Goal: Transaction & Acquisition: Purchase product/service

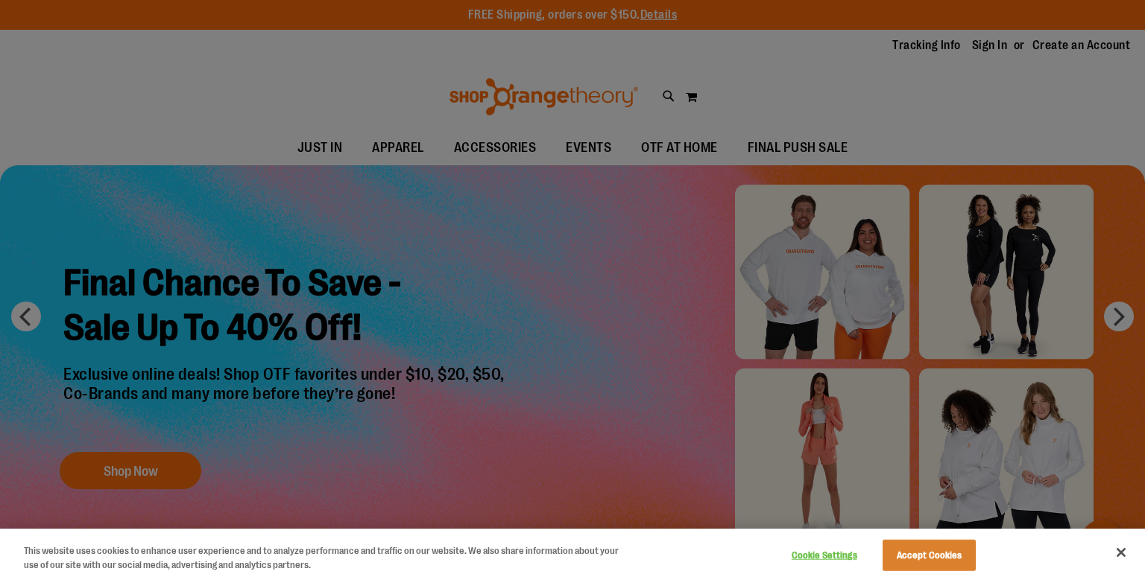
type input "**********"
click at [941, 558] on button "Accept Cookies" at bounding box center [928, 555] width 93 height 31
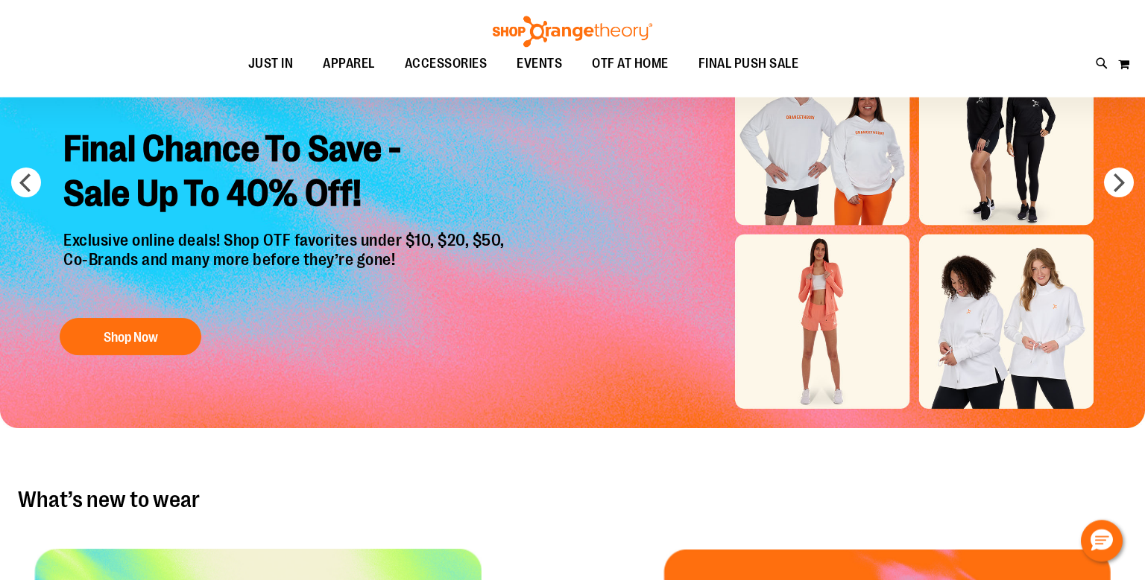
scroll to position [156, 0]
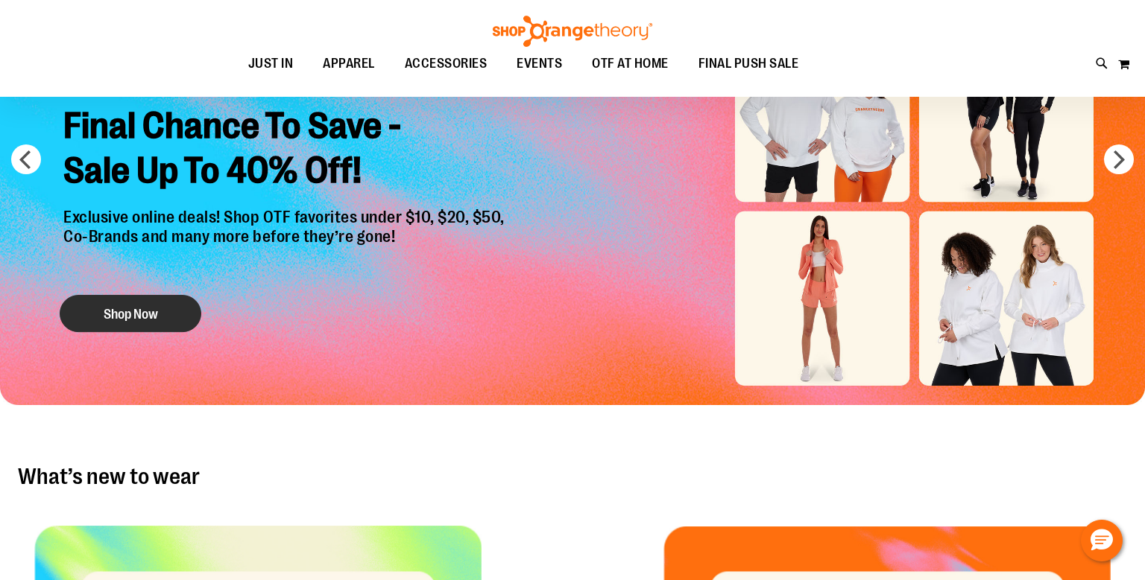
click at [118, 320] on button "Shop Now" at bounding box center [131, 314] width 142 height 37
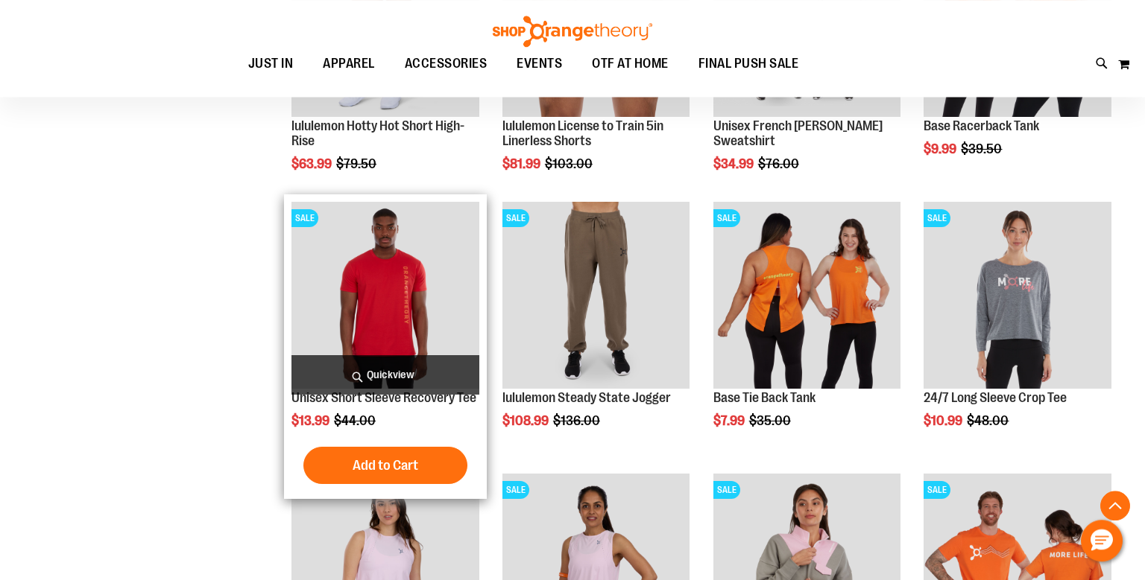
scroll to position [1494, 0]
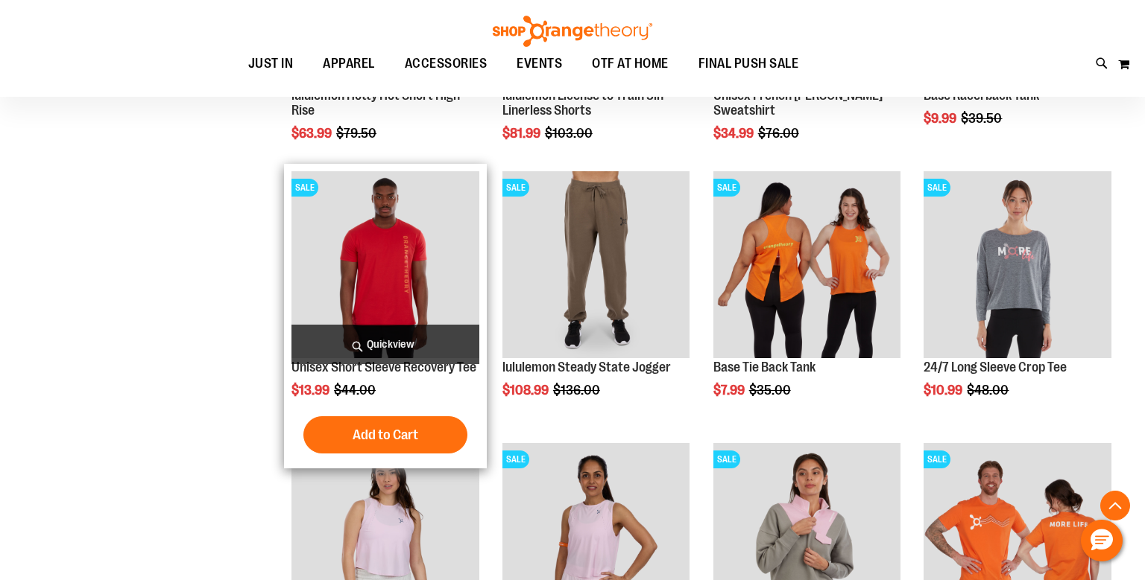
click at [416, 269] on img "product" at bounding box center [385, 265] width 188 height 188
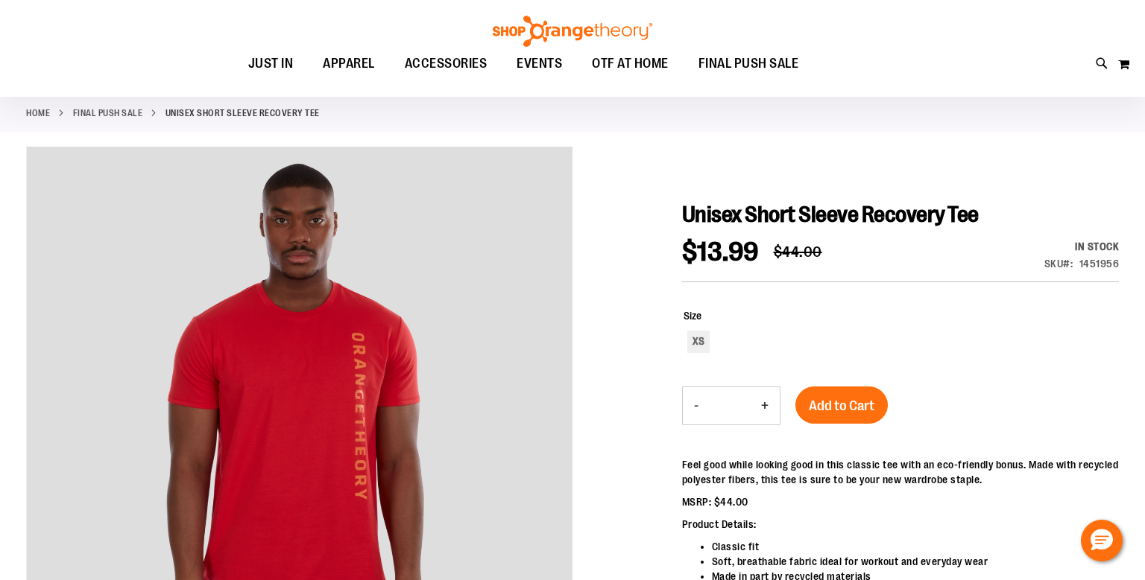
scroll to position [78, 0]
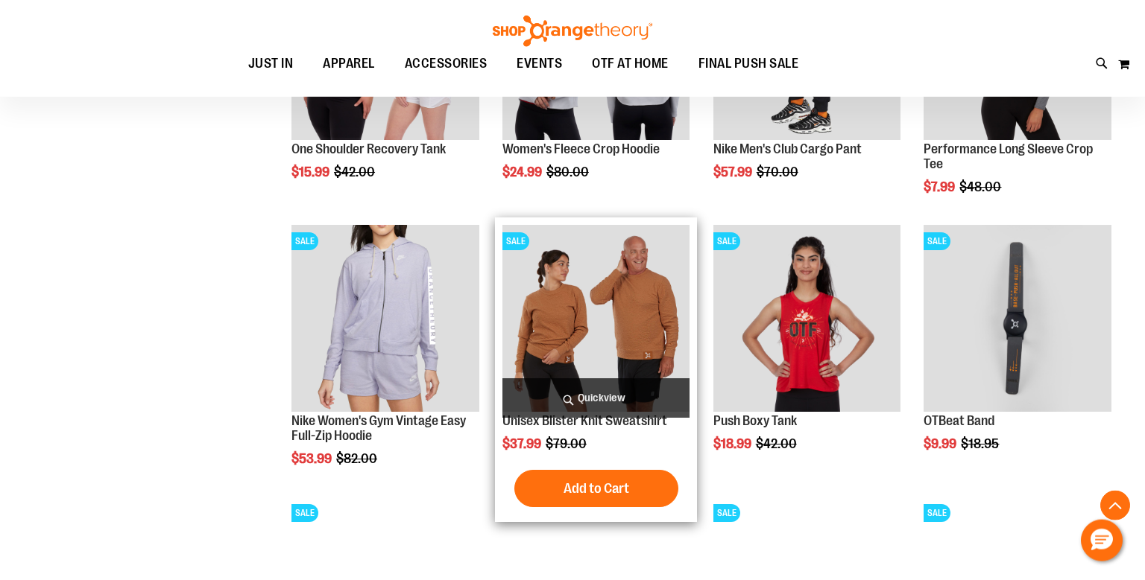
scroll to position [1237, 0]
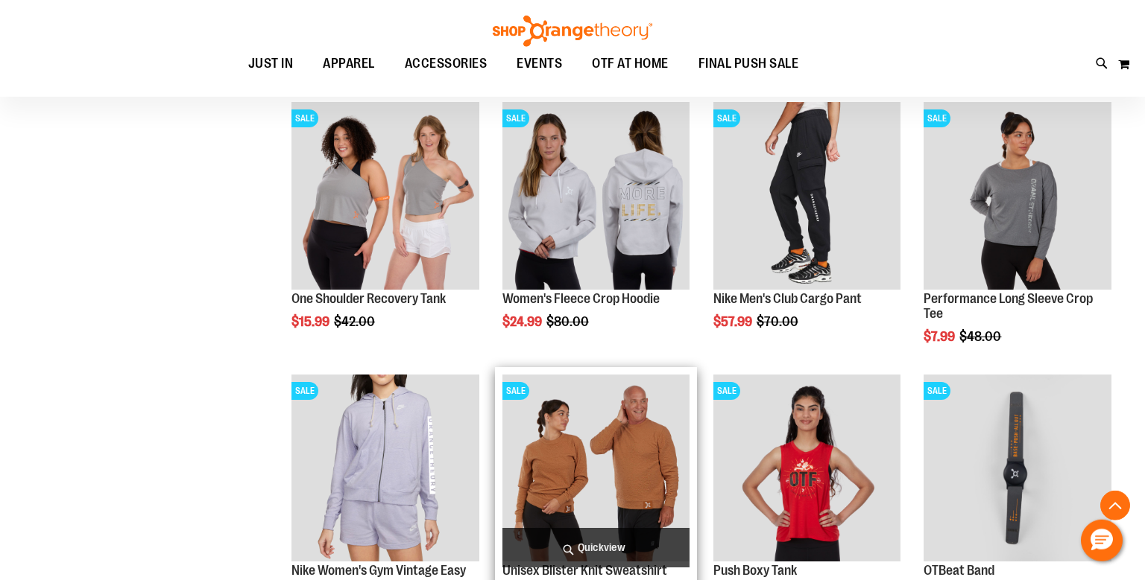
scroll to position [1158, 0]
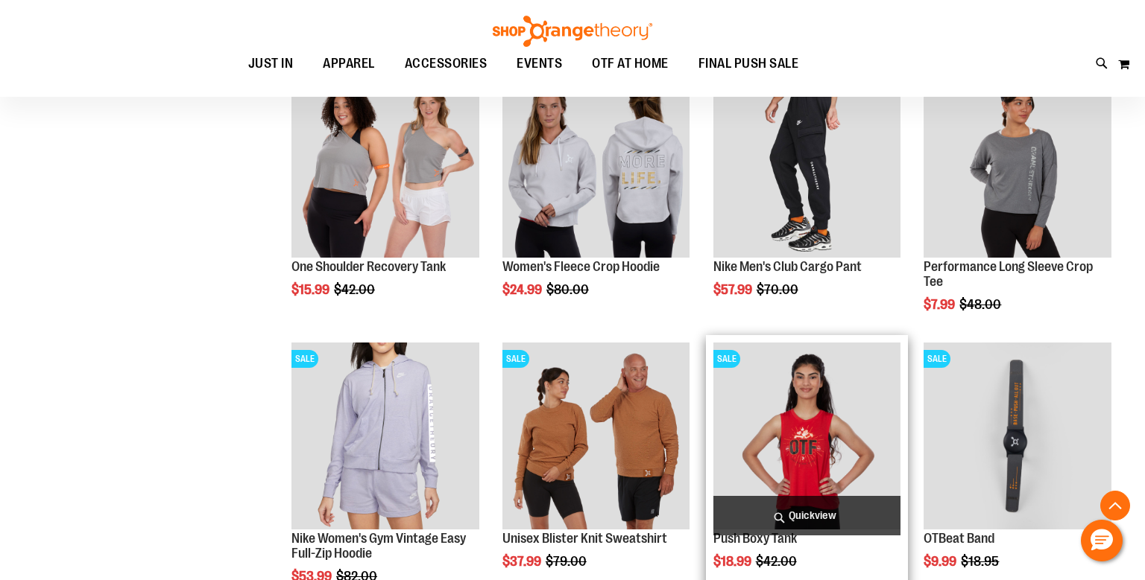
click at [810, 427] on img "product" at bounding box center [807, 437] width 188 height 188
click at [800, 449] on img "product" at bounding box center [807, 437] width 188 height 188
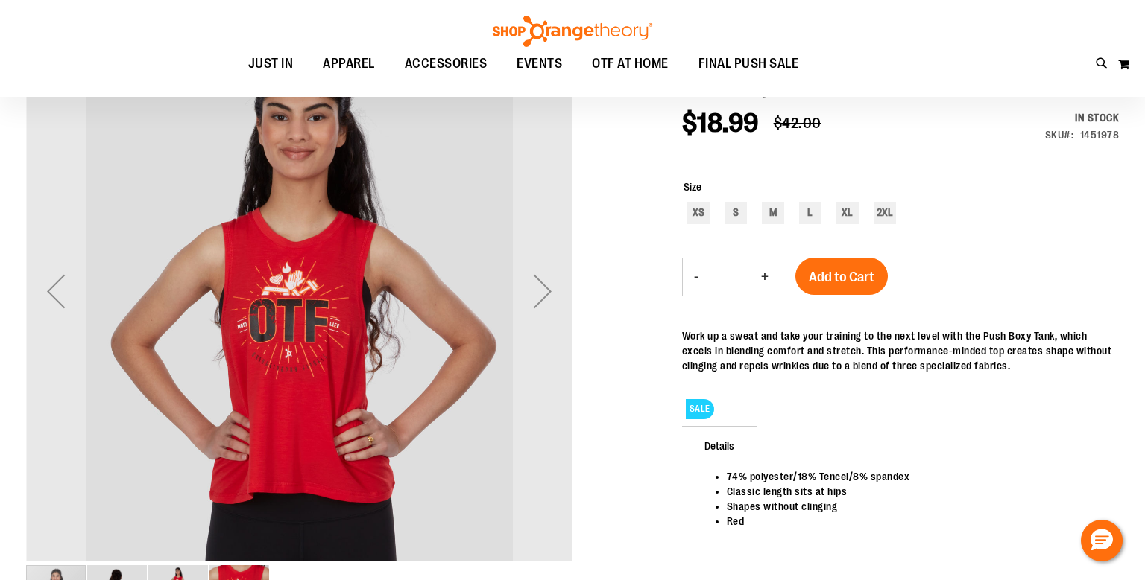
scroll to position [270, 0]
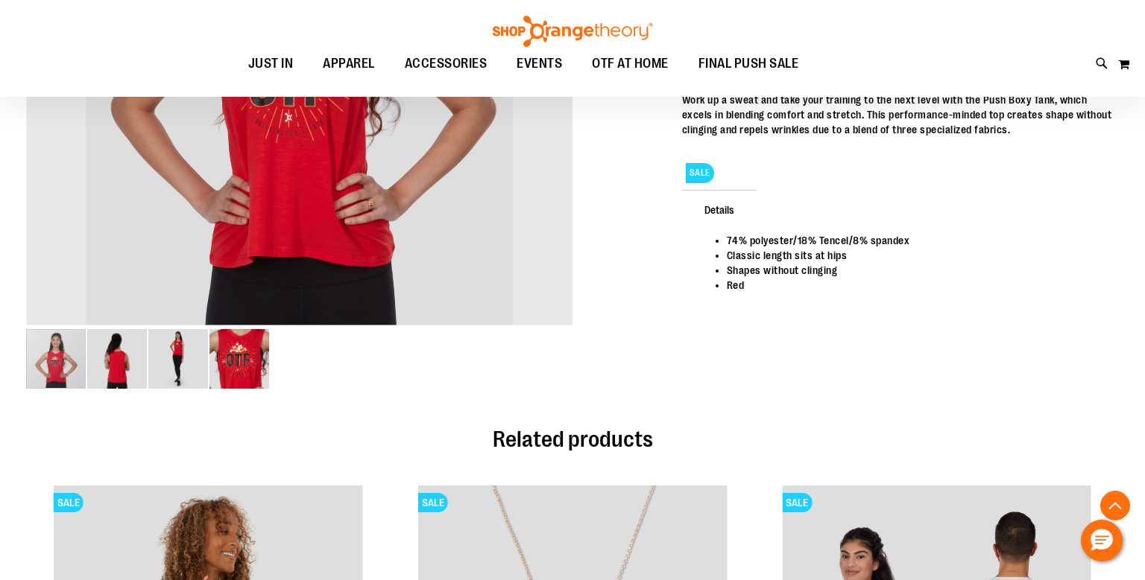
click at [129, 373] on img "image 2 of 4" at bounding box center [117, 359] width 60 height 60
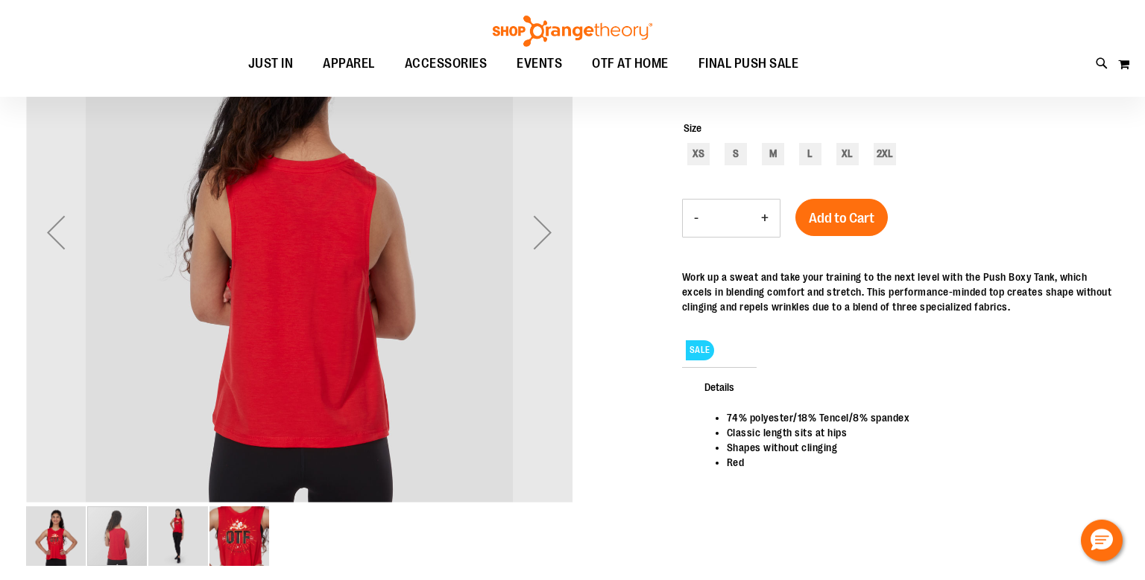
scroll to position [34, 0]
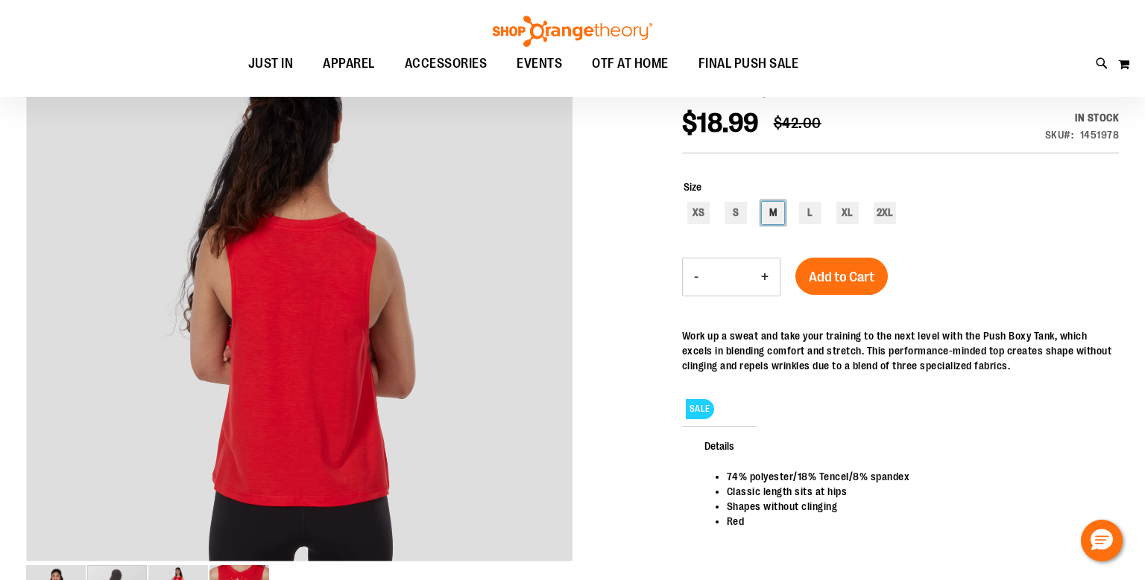
click at [773, 216] on div "M" at bounding box center [773, 213] width 22 height 22
type input "***"
click at [838, 280] on span "Add to Cart" at bounding box center [842, 277] width 66 height 16
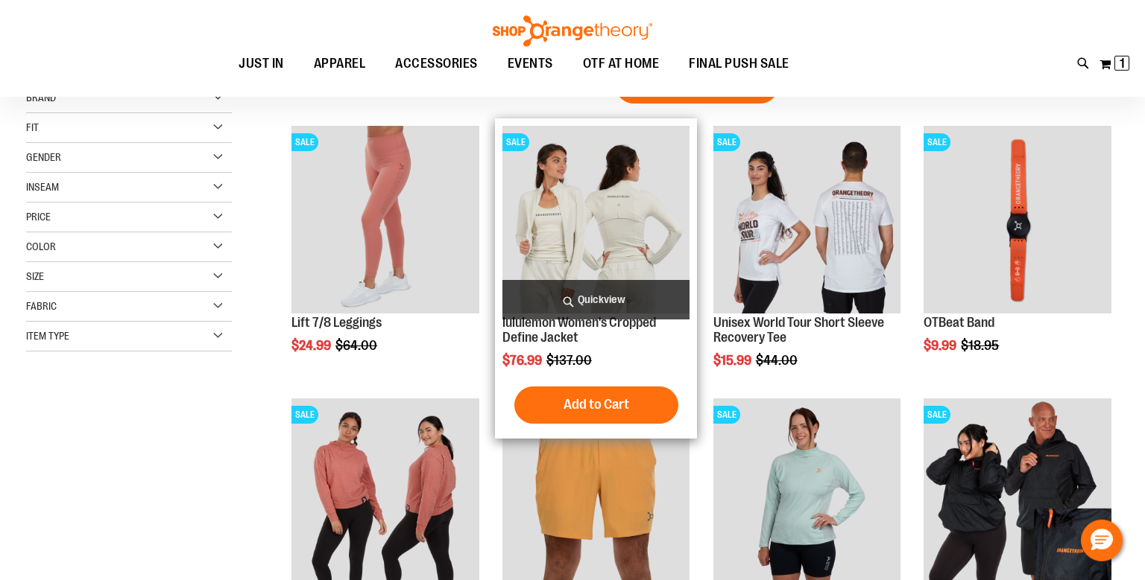
scroll to position [77, 0]
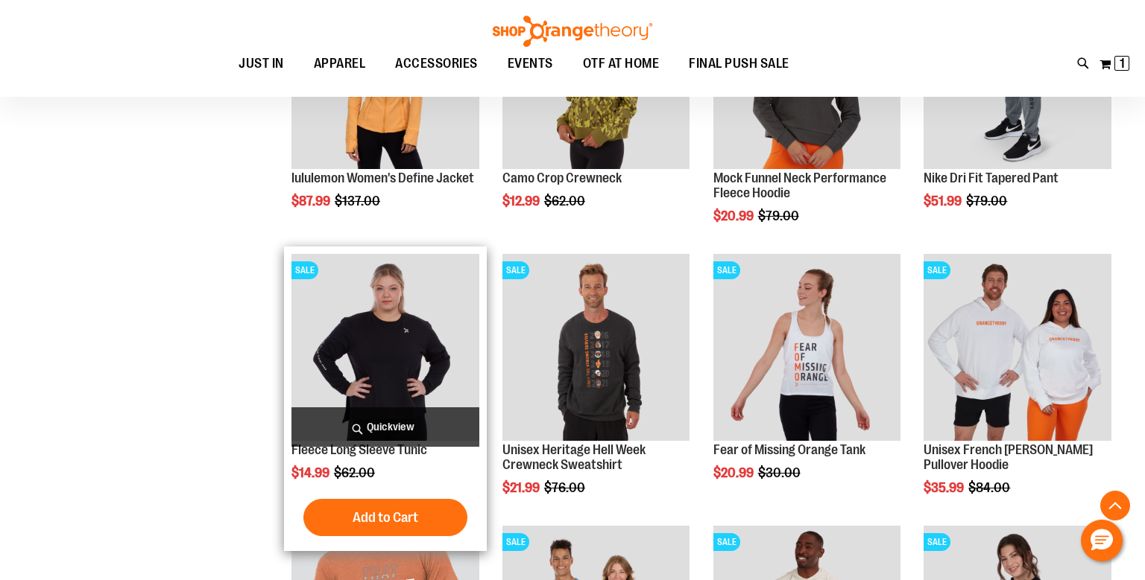
scroll to position [786, 0]
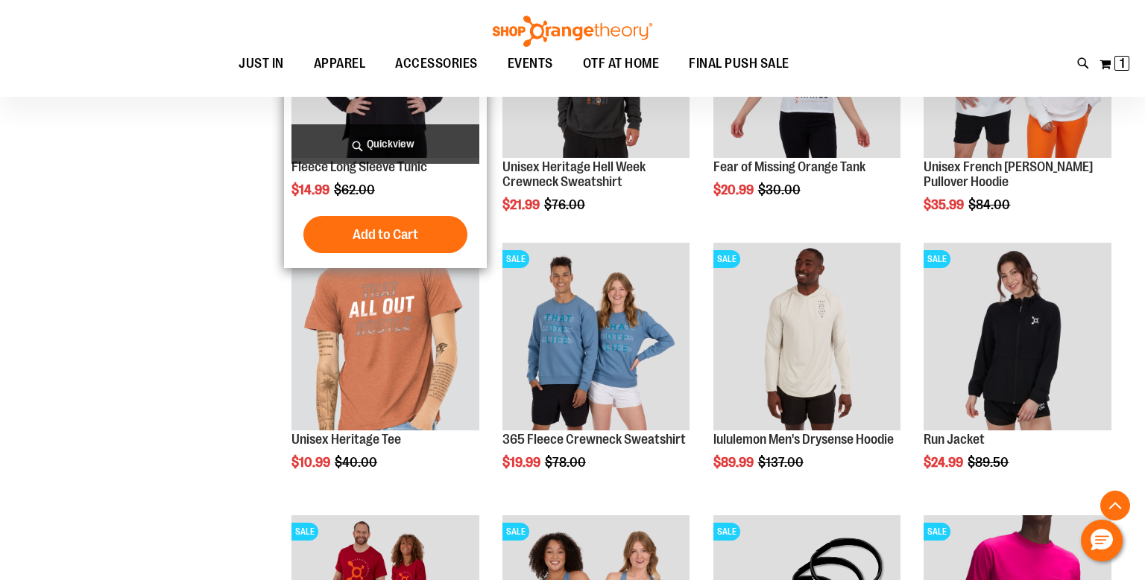
scroll to position [1101, 0]
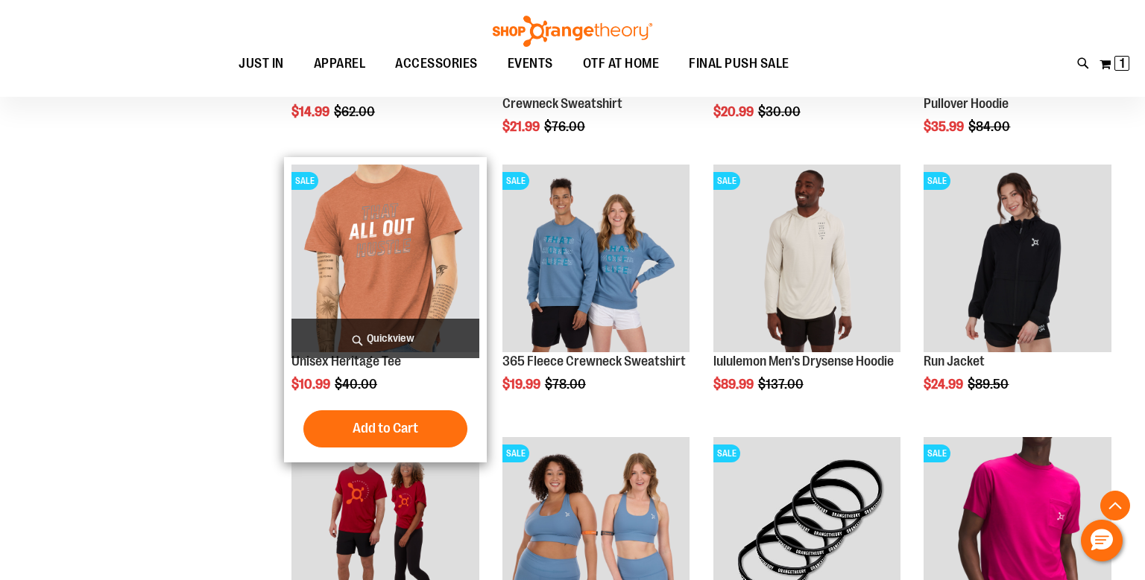
click at [380, 282] on img "product" at bounding box center [385, 259] width 188 height 188
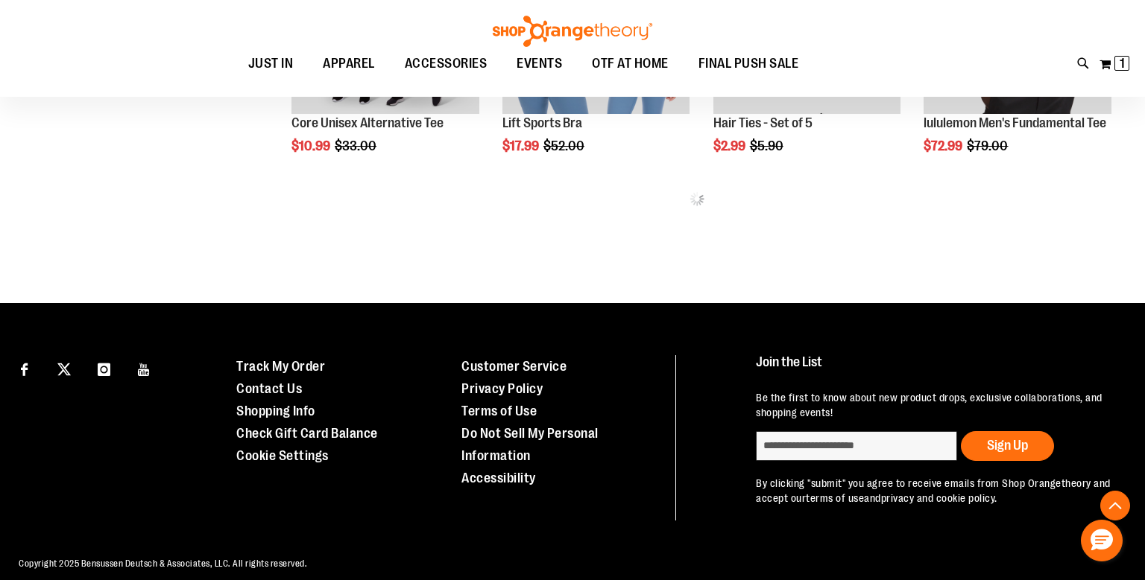
scroll to position [772, 0]
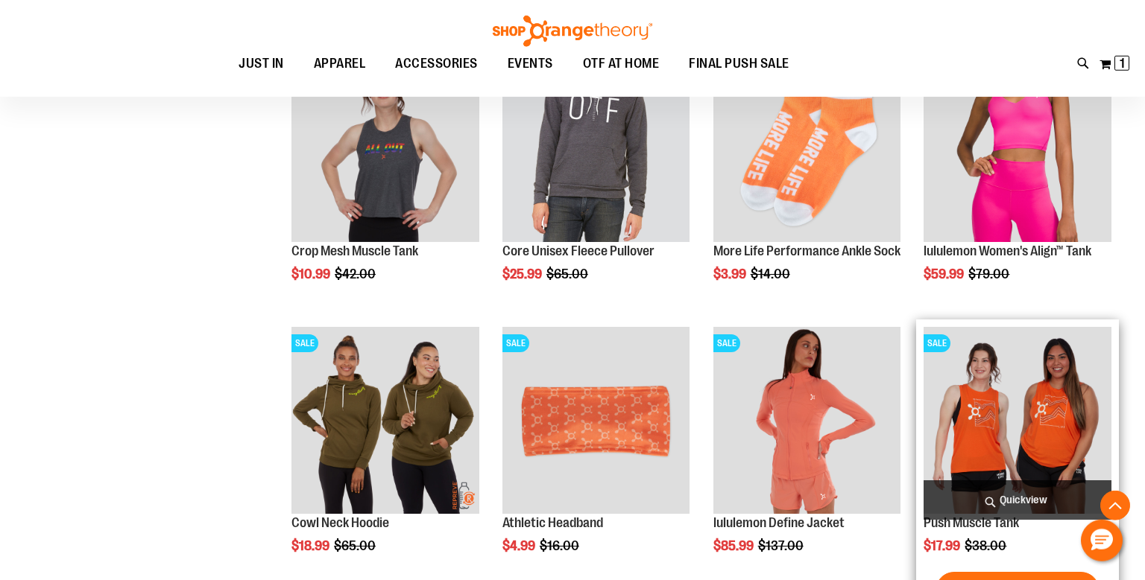
scroll to position [1117, 0]
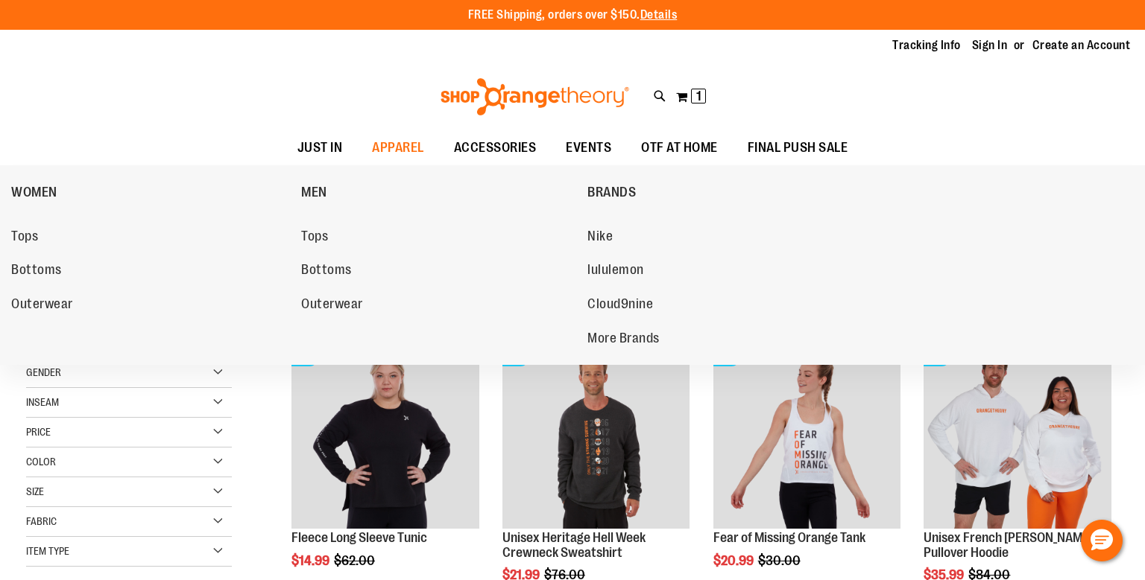
click at [317, 239] on span "Tops" at bounding box center [314, 238] width 27 height 19
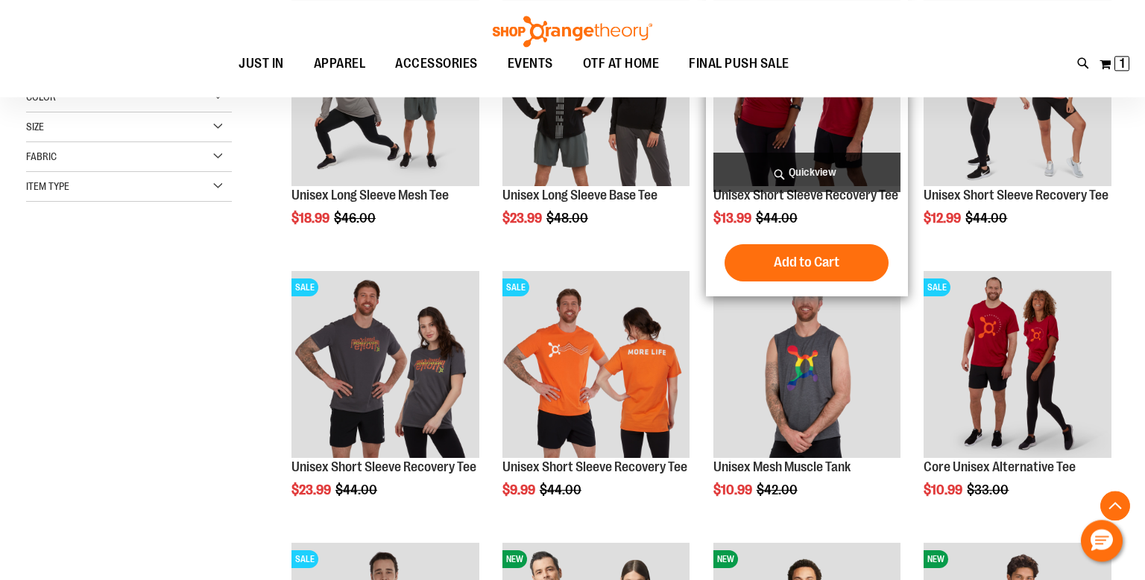
scroll to position [314, 0]
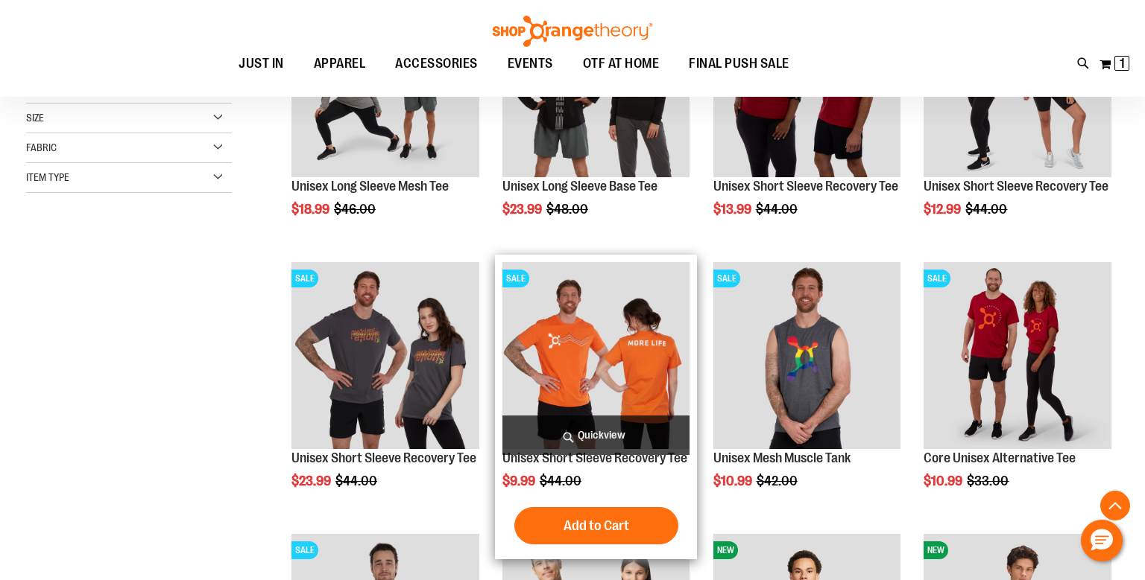
click at [606, 358] on img "product" at bounding box center [596, 356] width 188 height 188
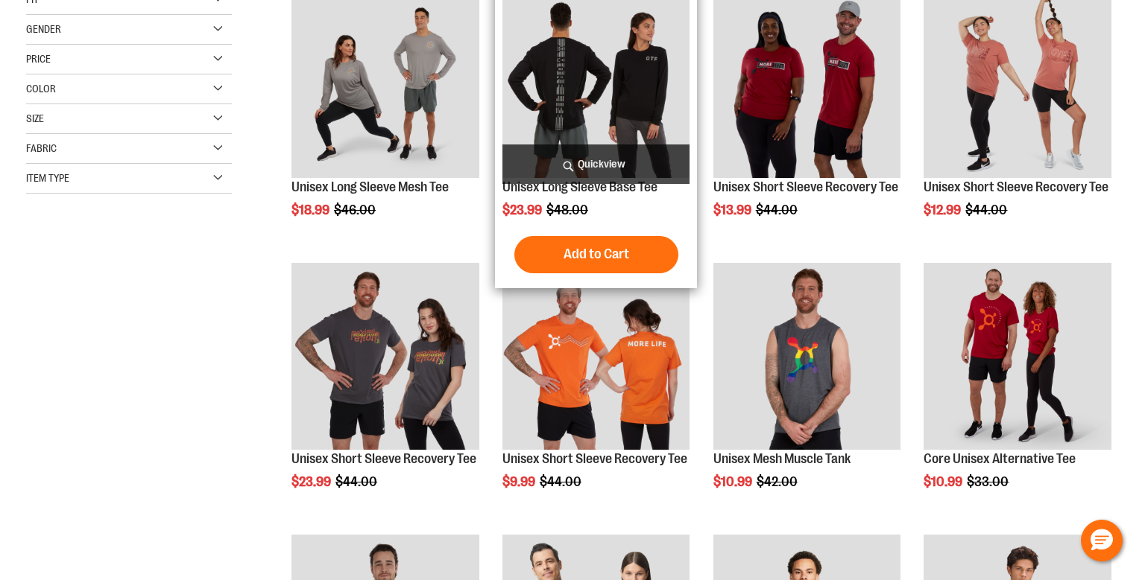
scroll to position [314, 0]
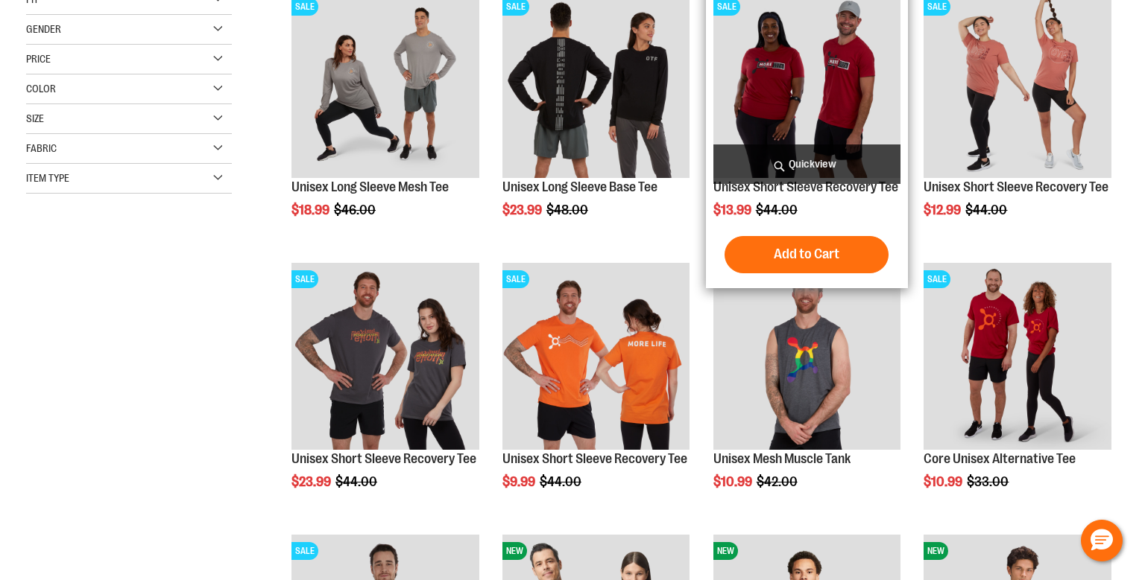
click at [822, 82] on img "product" at bounding box center [807, 84] width 188 height 188
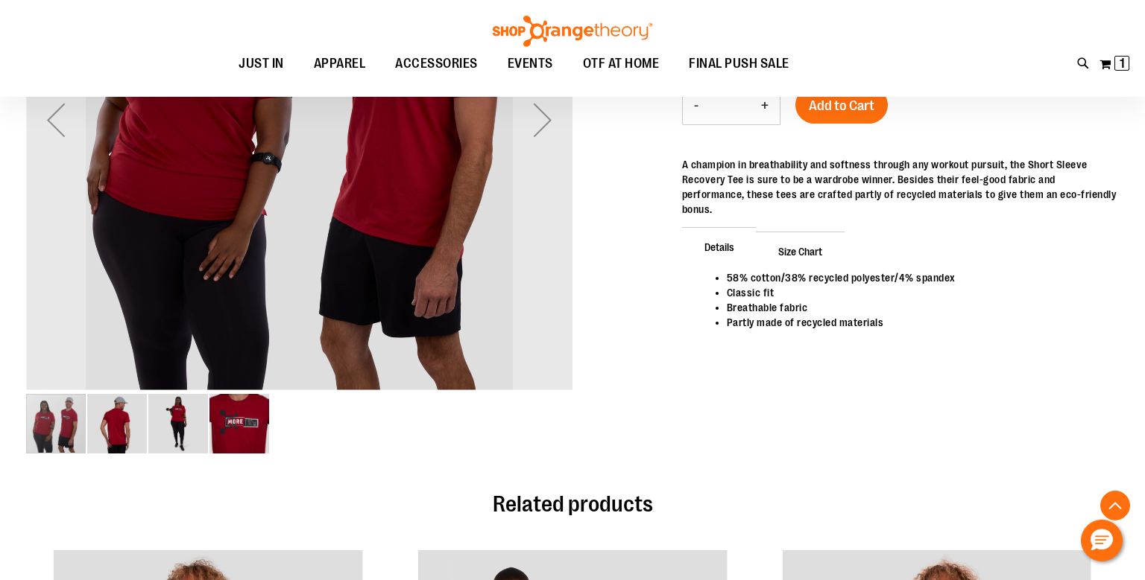
scroll to position [71, 0]
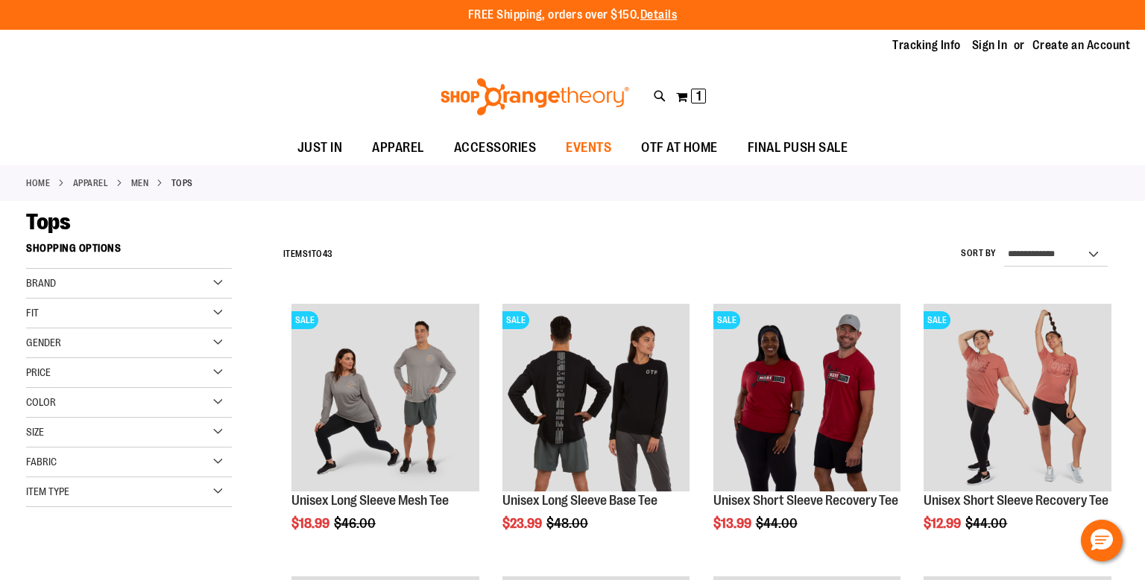
click at [589, 148] on span "EVENTS" at bounding box center [588, 148] width 45 height 34
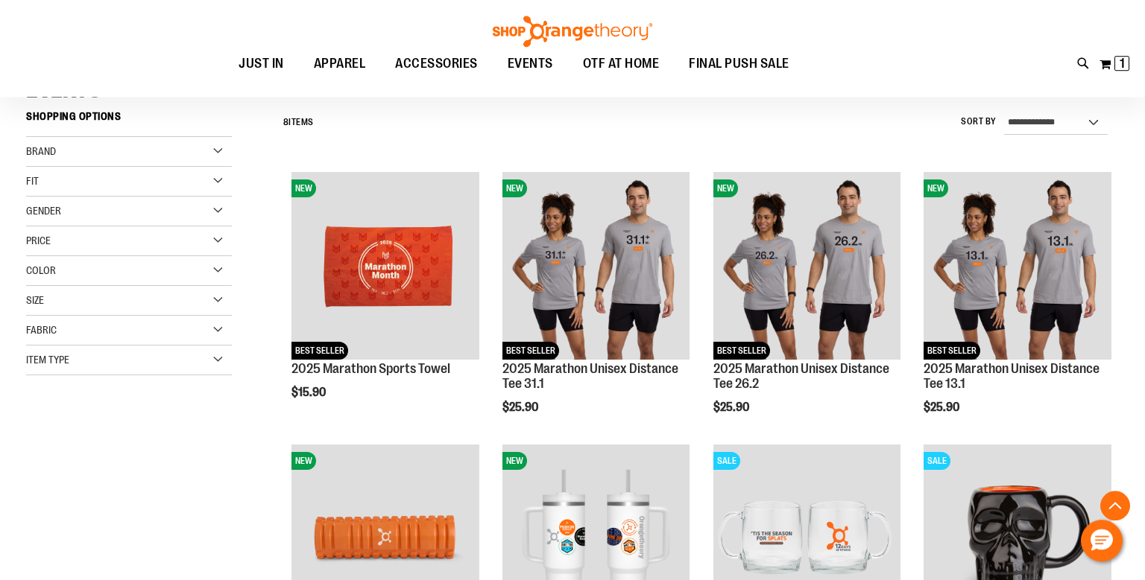
scroll to position [78, 0]
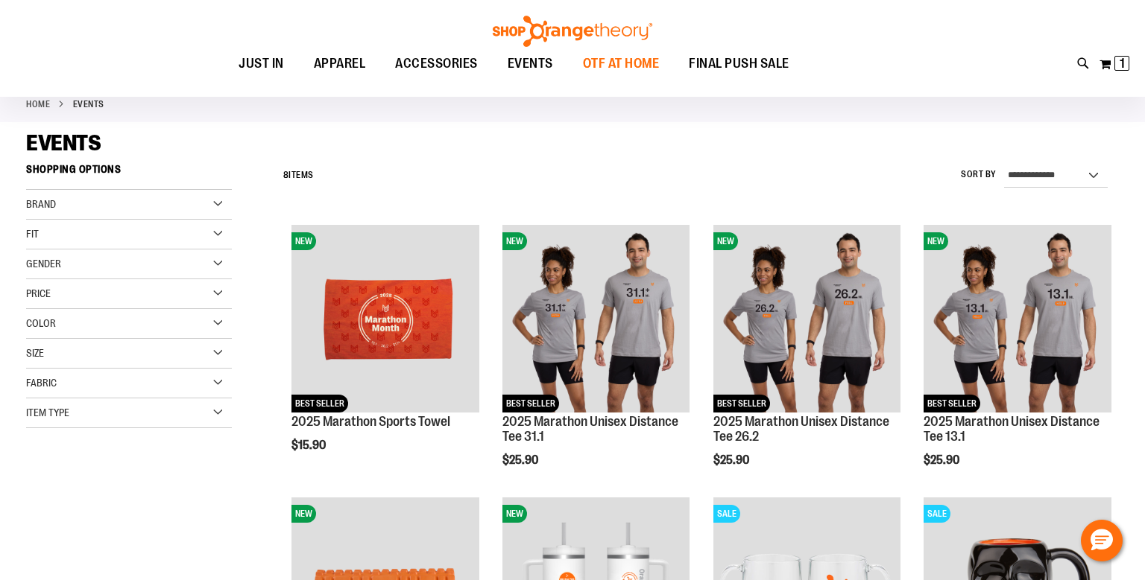
click at [604, 64] on span "OTF AT HOME" at bounding box center [621, 64] width 77 height 34
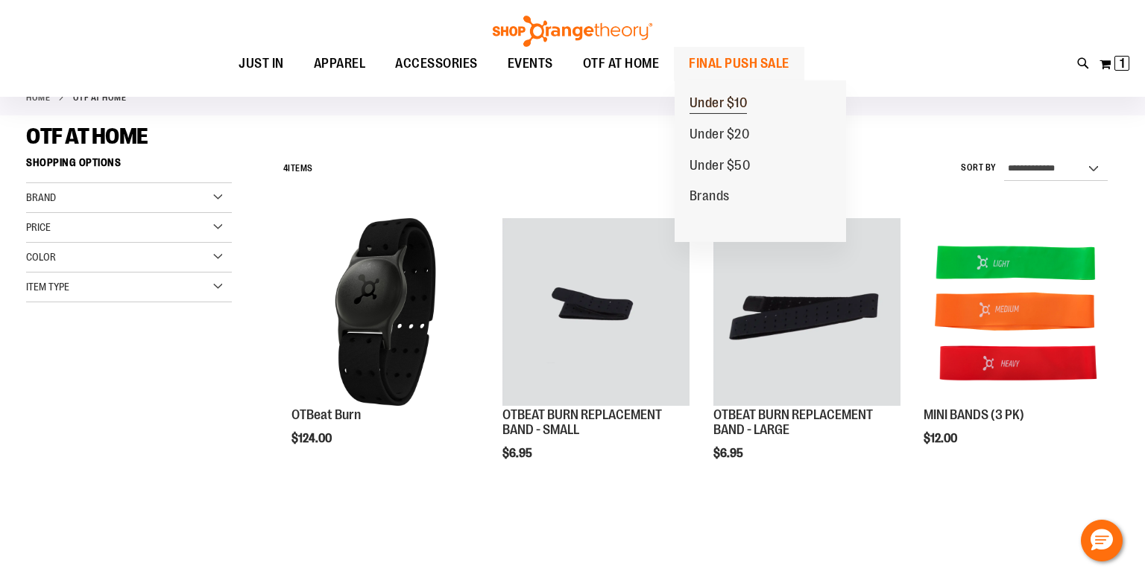
scroll to position [63, 0]
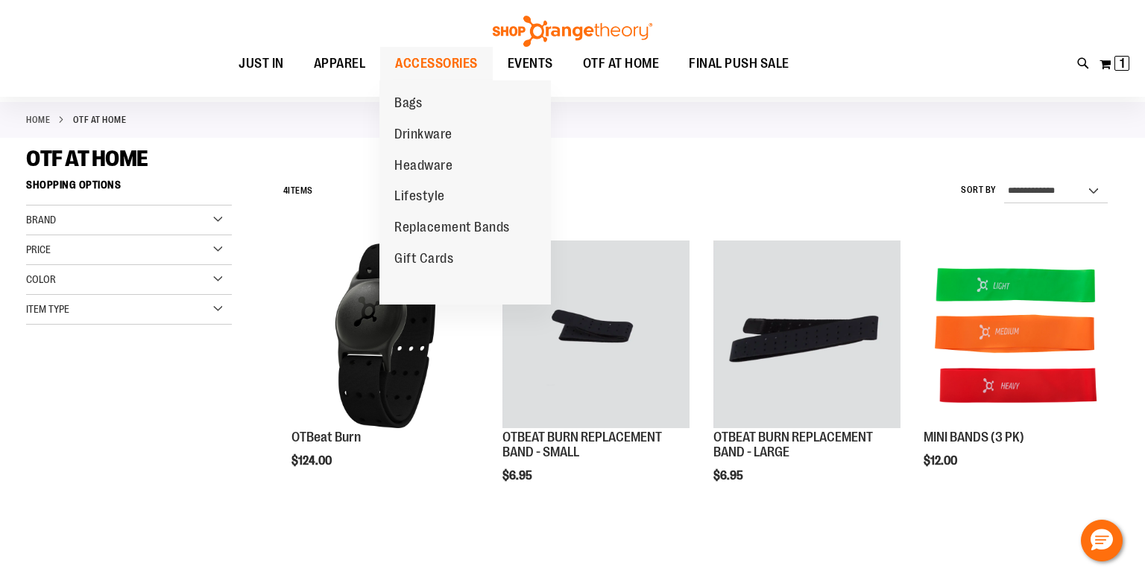
click at [436, 61] on span "ACCESSORIES" at bounding box center [436, 64] width 83 height 34
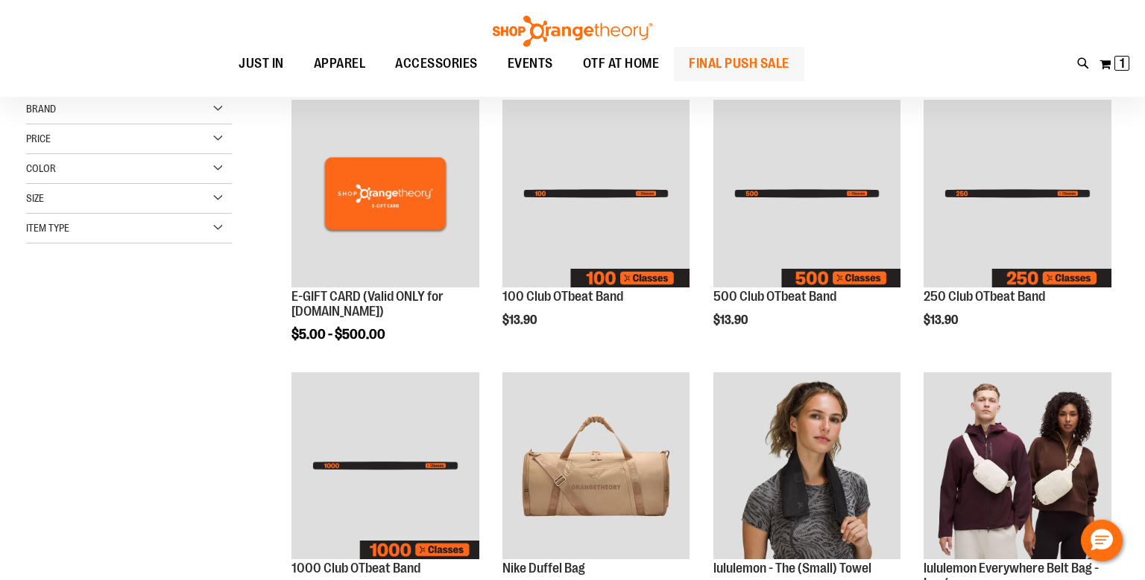
scroll to position [156, 0]
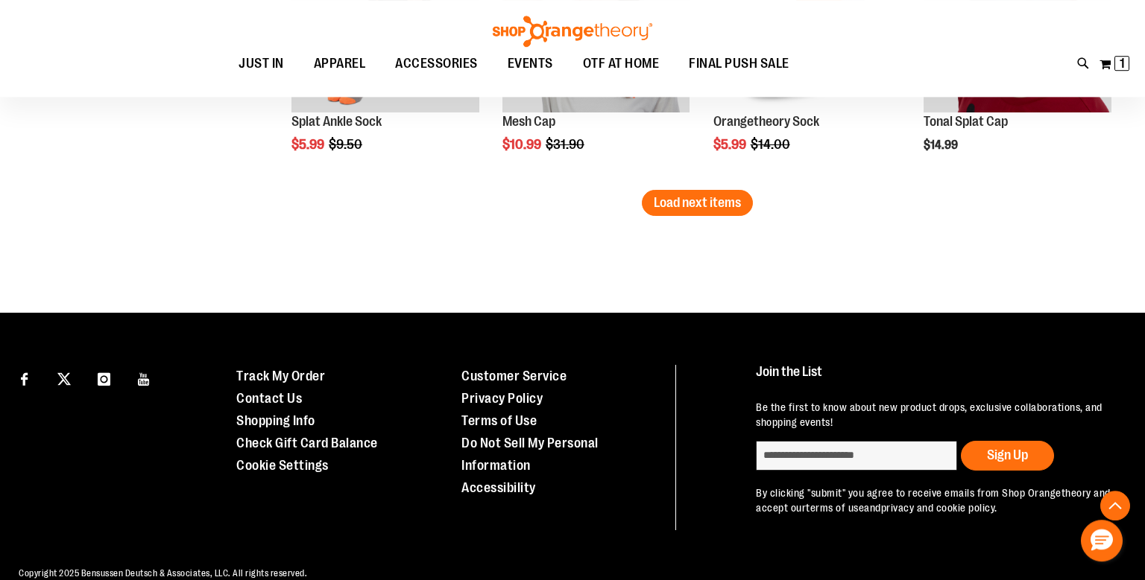
scroll to position [2417, 0]
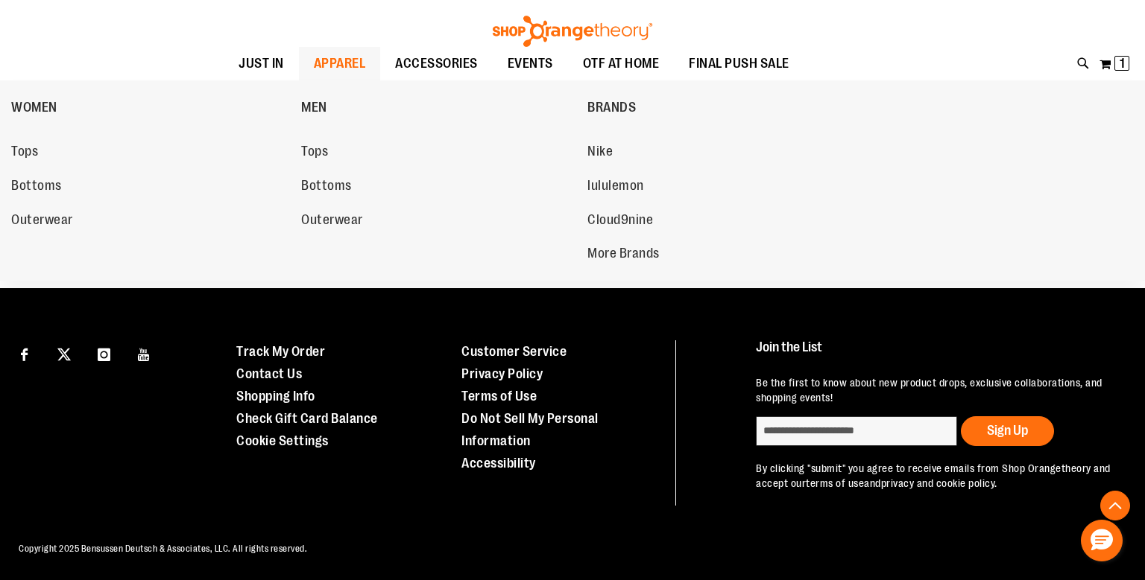
click at [334, 62] on span "APPAREL" at bounding box center [340, 64] width 52 height 34
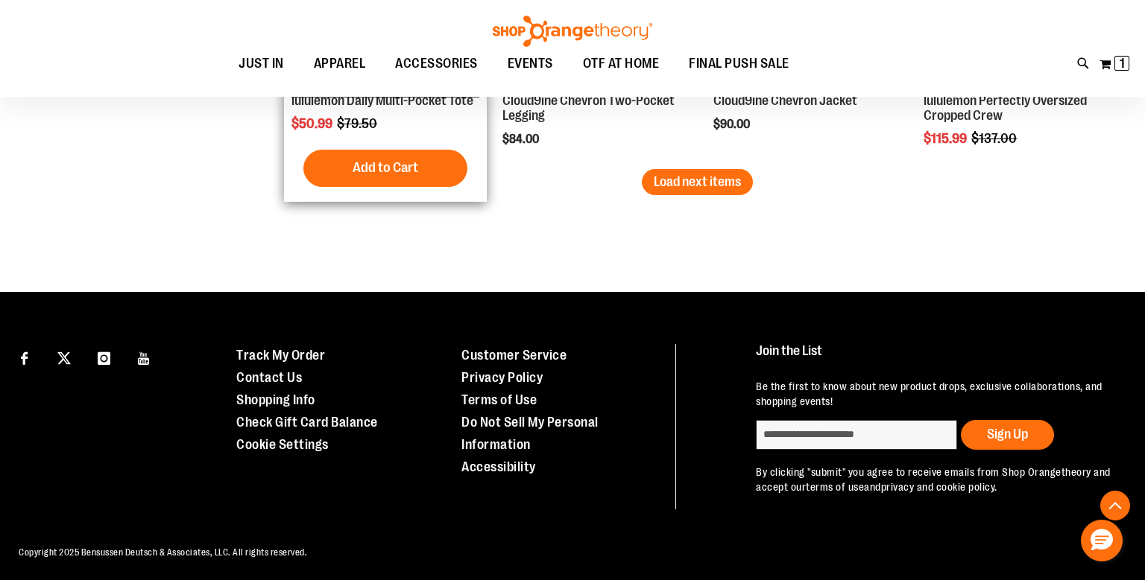
scroll to position [2417, 0]
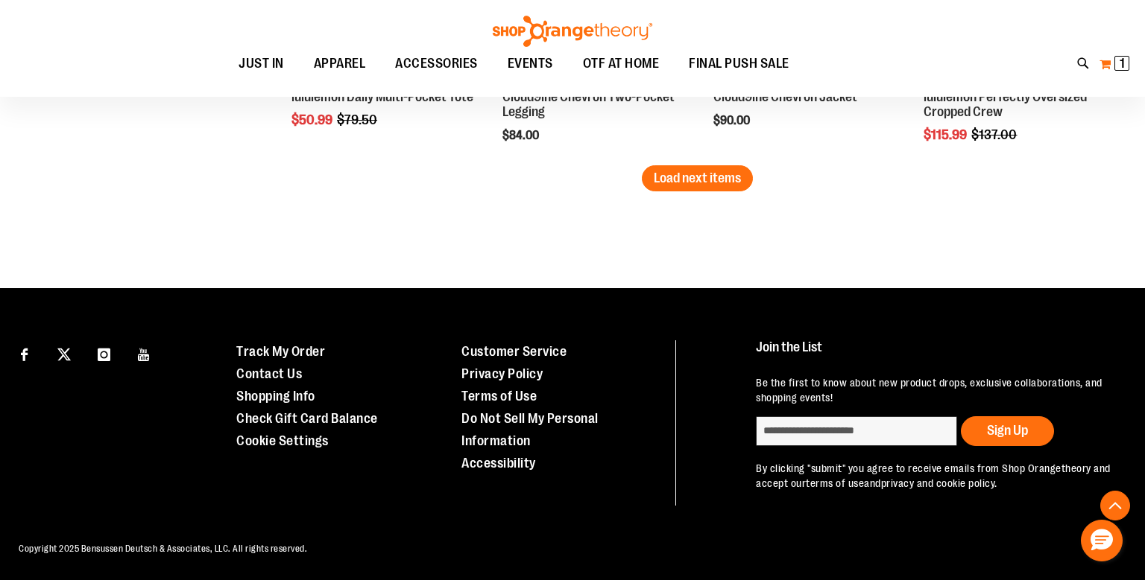
click at [1126, 62] on span "1 1 items" at bounding box center [1121, 63] width 15 height 15
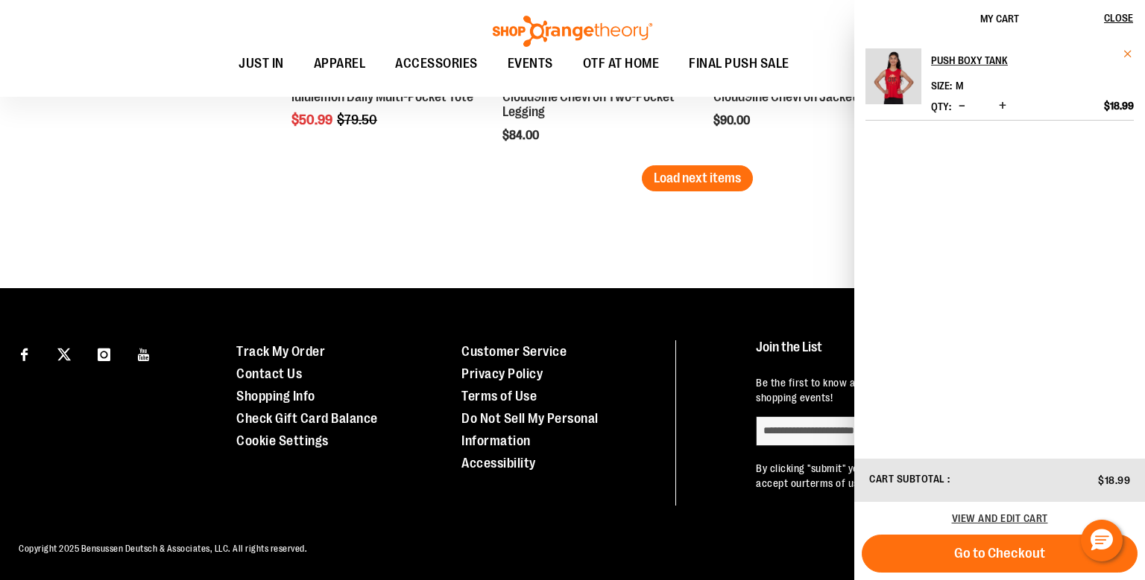
click at [1130, 49] on span "Remove item" at bounding box center [1127, 53] width 11 height 11
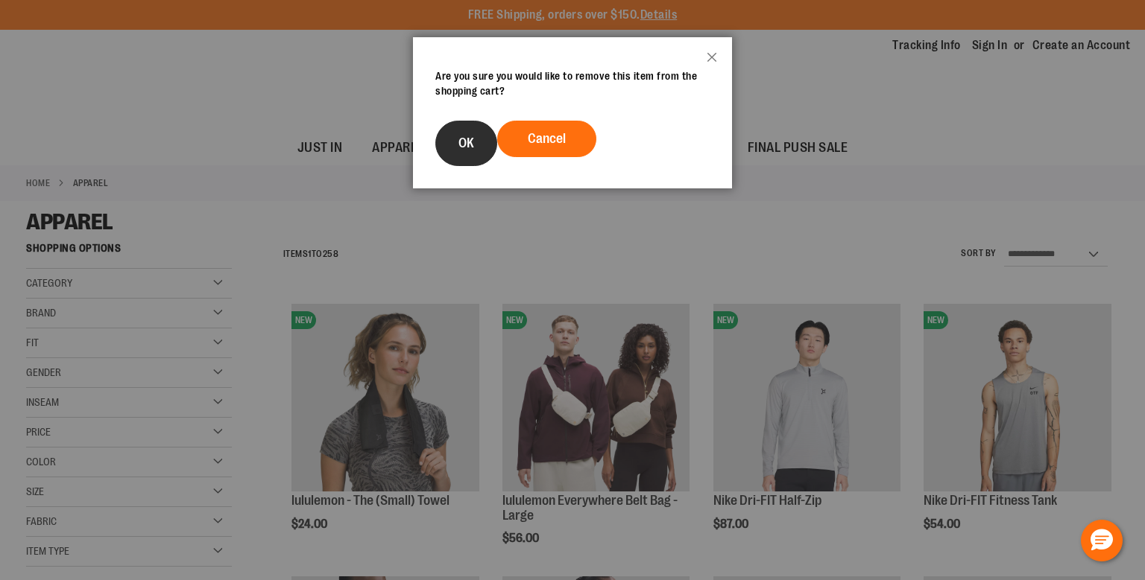
click at [458, 141] on button "OK" at bounding box center [466, 143] width 62 height 45
